Goal: Task Accomplishment & Management: Complete application form

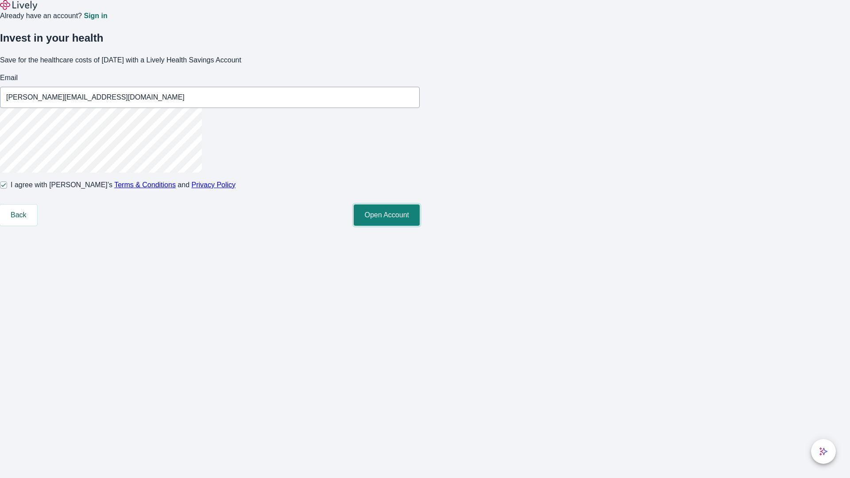
click at [420, 226] on button "Open Account" at bounding box center [387, 215] width 66 height 21
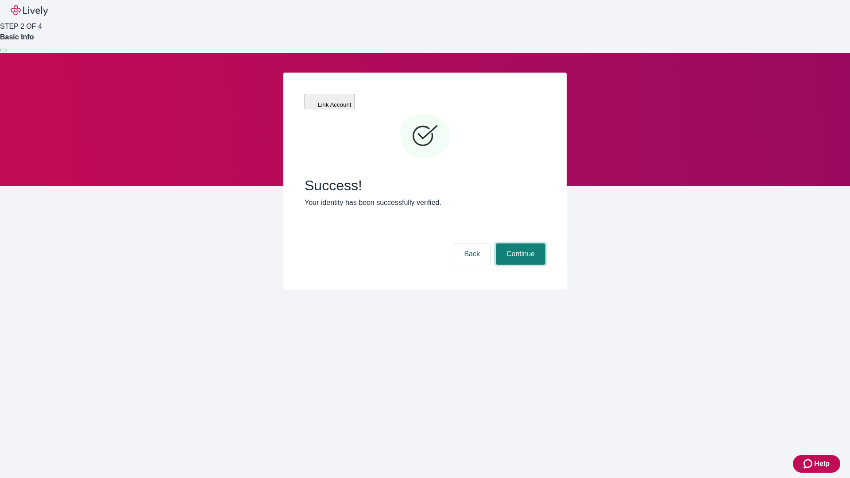
click at [519, 244] on button "Continue" at bounding box center [521, 254] width 50 height 21
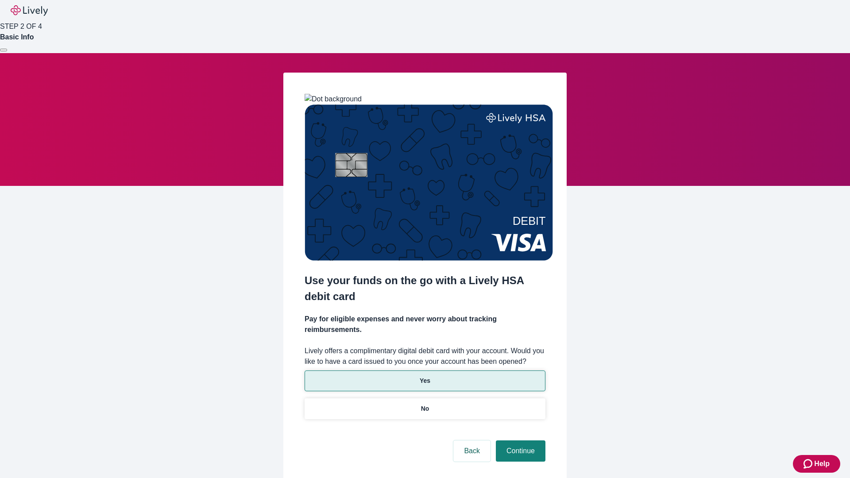
click at [425, 376] on p "Yes" at bounding box center [425, 380] width 11 height 9
click at [519, 441] on button "Continue" at bounding box center [521, 451] width 50 height 21
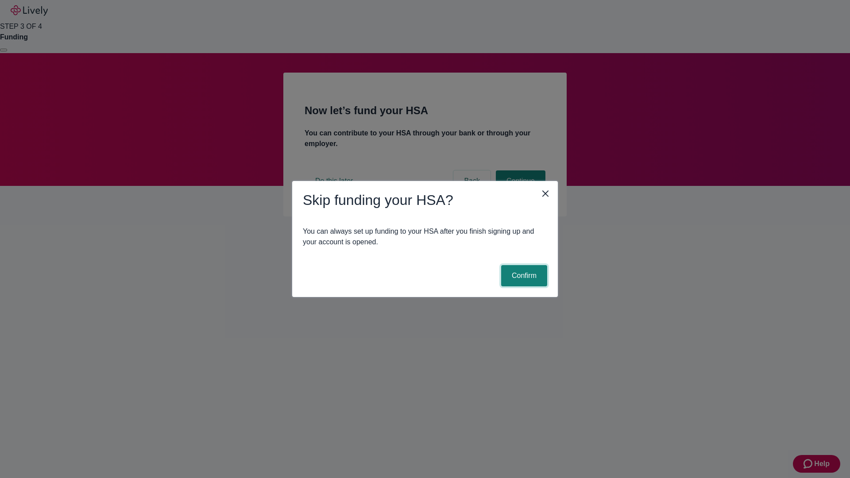
click at [523, 276] on button "Confirm" at bounding box center [524, 275] width 46 height 21
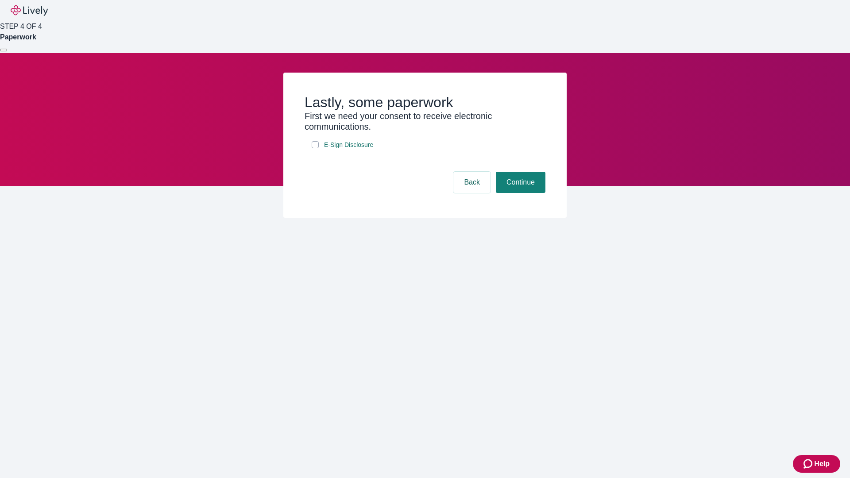
click at [315, 148] on input "E-Sign Disclosure" at bounding box center [315, 144] width 7 height 7
checkbox input "true"
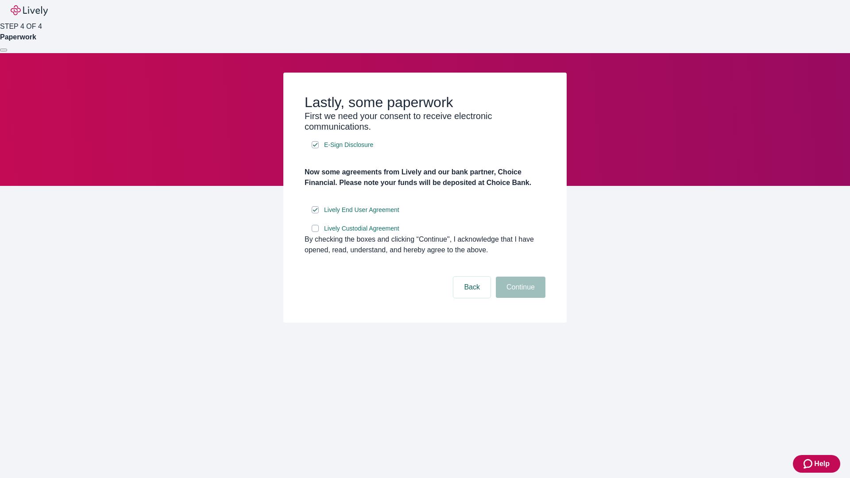
click at [315, 232] on input "Lively Custodial Agreement" at bounding box center [315, 228] width 7 height 7
checkbox input "true"
click at [519, 298] on button "Continue" at bounding box center [521, 287] width 50 height 21
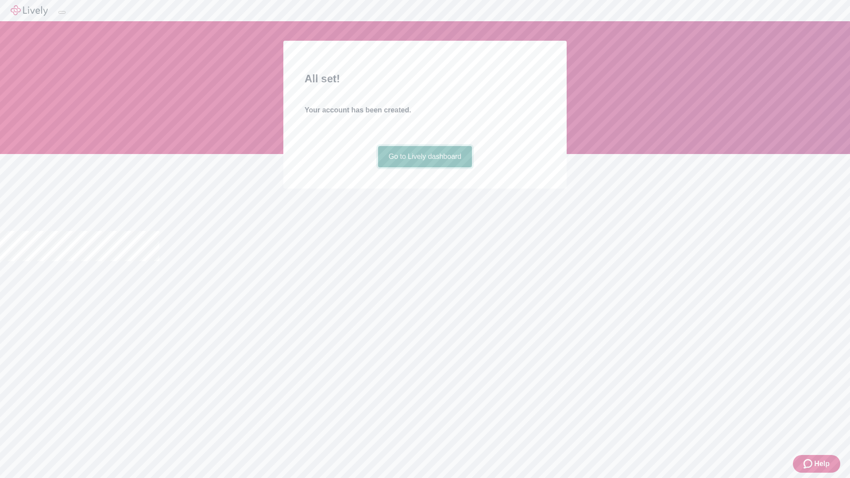
click at [425, 167] on link "Go to Lively dashboard" at bounding box center [425, 156] width 94 height 21
